Goal: Find specific page/section: Find specific page/section

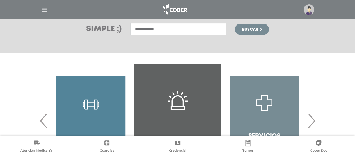
scroll to position [81, 0]
click at [243, 28] on span "Buscar" at bounding box center [250, 30] width 16 height 4
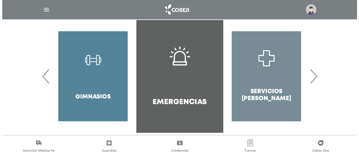
scroll to position [133, 0]
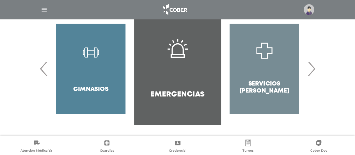
click at [247, 148] on link "Turnos" at bounding box center [248, 146] width 70 height 14
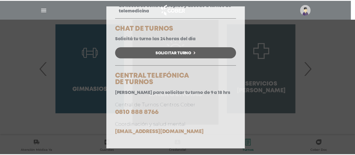
scroll to position [0, 0]
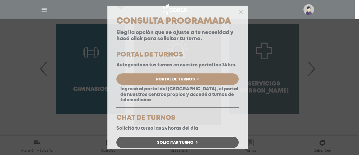
click at [317, 67] on div "Consulta Programada Elegí la opción que se ajuste a tu necesidad y hacé click p…" at bounding box center [179, 77] width 359 height 155
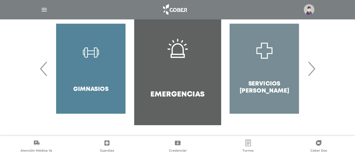
click at [41, 9] on img "button" at bounding box center [44, 9] width 7 height 7
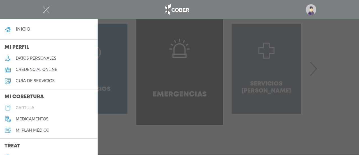
click at [19, 106] on h5 "cartilla" at bounding box center [25, 107] width 19 height 5
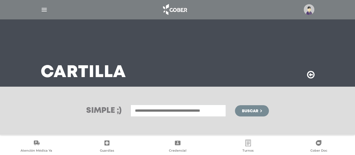
scroll to position [75, 0]
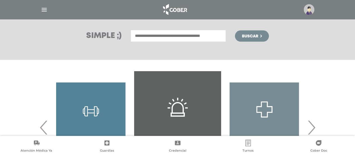
click at [173, 35] on input "text" at bounding box center [178, 36] width 95 height 12
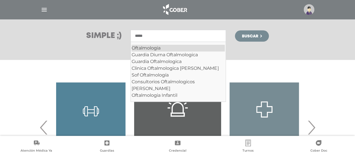
click at [156, 46] on div "Oftalmologia" at bounding box center [178, 48] width 93 height 7
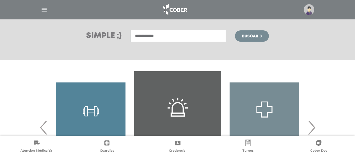
type input "**********"
click at [259, 36] on button "Buscar" at bounding box center [252, 35] width 34 height 11
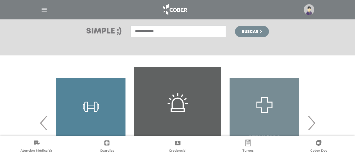
scroll to position [133, 0]
